Goal: Navigation & Orientation: Find specific page/section

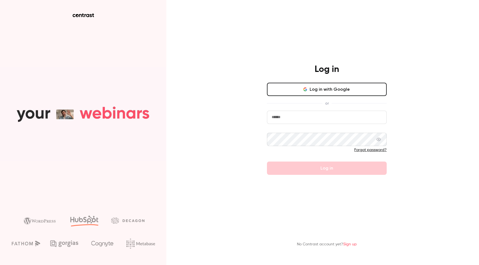
click at [316, 89] on button "Log in with Google" at bounding box center [327, 89] width 120 height 13
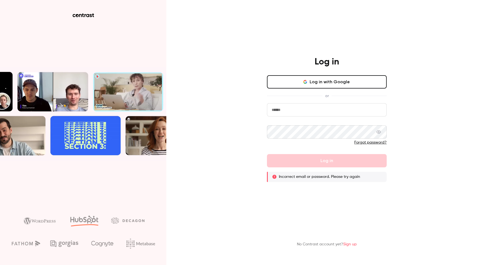
click at [276, 112] on input "email" at bounding box center [327, 109] width 120 height 13
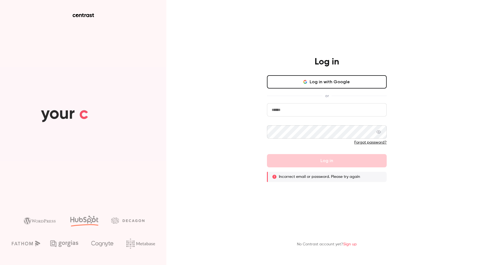
click at [0, 265] on com-1password-button at bounding box center [0, 265] width 0 height 0
type input "**********"
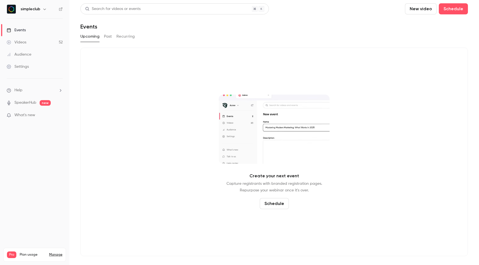
click at [27, 45] on link "Videos 52" at bounding box center [34, 42] width 69 height 12
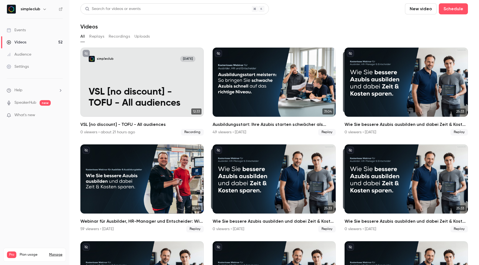
click at [19, 12] on div "simpleclub" at bounding box center [35, 8] width 56 height 9
click at [15, 30] on div "Events" at bounding box center [16, 30] width 19 height 6
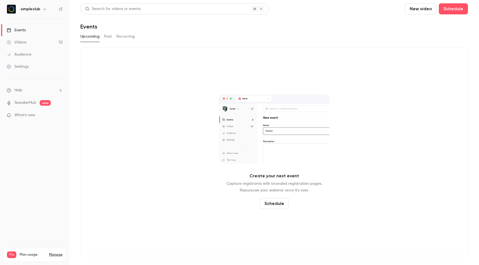
click at [17, 8] on div "simpleclub" at bounding box center [35, 8] width 56 height 9
click at [9, 10] on img at bounding box center [11, 9] width 9 height 9
